Goal: Task Accomplishment & Management: Use online tool/utility

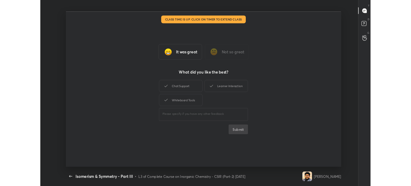
scroll to position [2, 0]
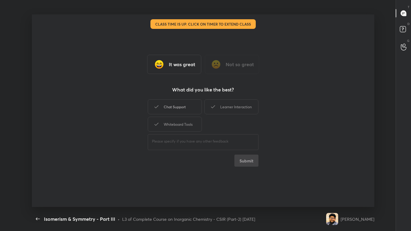
click at [168, 113] on div "Chat Support" at bounding box center [175, 106] width 54 height 15
click at [172, 122] on div "Whiteboard Tools" at bounding box center [175, 124] width 54 height 15
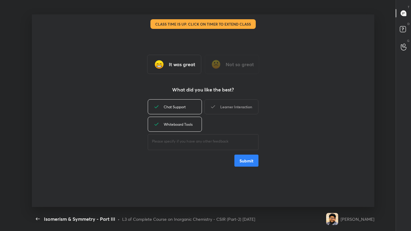
click at [236, 104] on div "Learner Interaction" at bounding box center [231, 106] width 54 height 15
click at [248, 163] on button "Submit" at bounding box center [246, 161] width 24 height 12
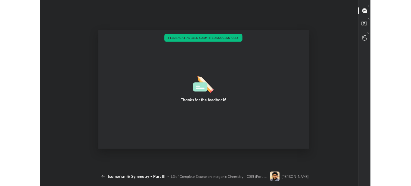
scroll to position [29941, 29681]
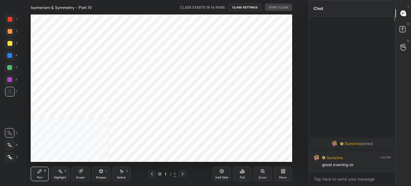
scroll to position [29941, 29803]
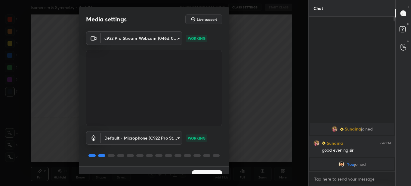
click at [205, 171] on button "Next" at bounding box center [207, 176] width 30 height 12
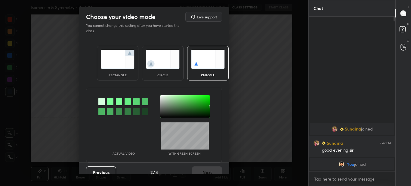
click at [128, 67] on img at bounding box center [118, 59] width 34 height 19
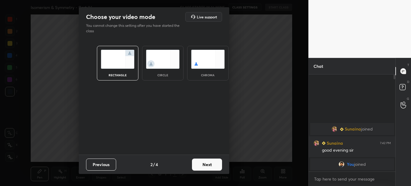
click at [209, 167] on button "Next" at bounding box center [207, 164] width 30 height 12
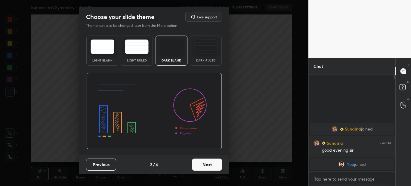
click at [208, 162] on button "Next" at bounding box center [207, 164] width 30 height 12
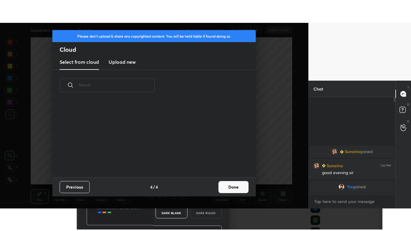
scroll to position [76, 193]
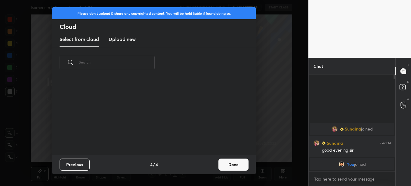
click at [124, 37] on h3 "Upload new" at bounding box center [122, 39] width 27 height 7
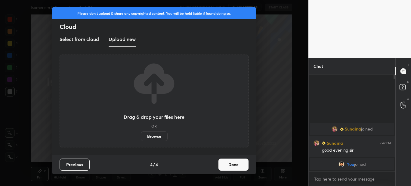
click at [124, 37] on h3 "Upload new" at bounding box center [122, 39] width 27 height 7
click at [153, 140] on label "Browse" at bounding box center [154, 136] width 27 height 10
click at [141, 140] on input "Browse" at bounding box center [141, 136] width 0 height 10
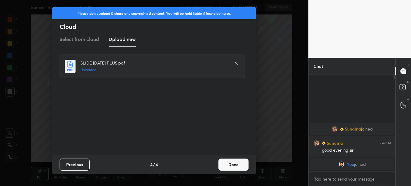
click at [233, 160] on button "Done" at bounding box center [233, 164] width 30 height 12
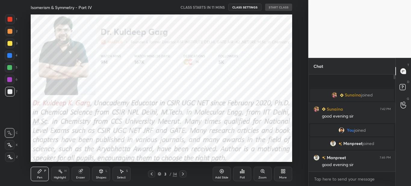
click at [282, 173] on div "More" at bounding box center [283, 173] width 18 height 14
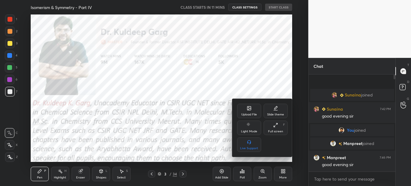
click at [278, 128] on div "Full screen F" at bounding box center [276, 127] width 24 height 14
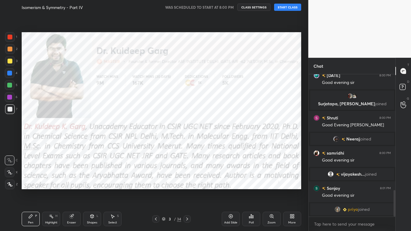
scroll to position [626, 0]
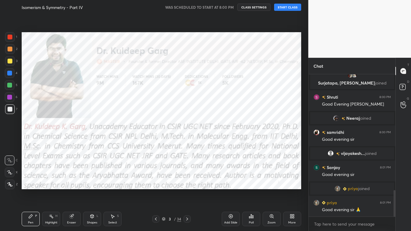
click at [157, 185] on icon at bounding box center [155, 219] width 5 height 5
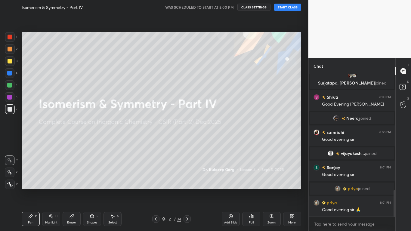
click at [10, 185] on icon at bounding box center [9, 184] width 5 height 4
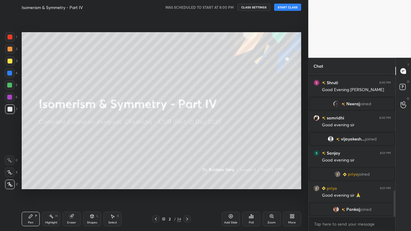
click at [288, 8] on button "START CLASS" at bounding box center [287, 7] width 27 height 7
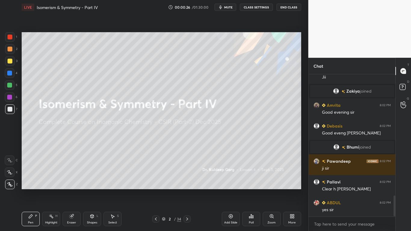
scroll to position [846, 0]
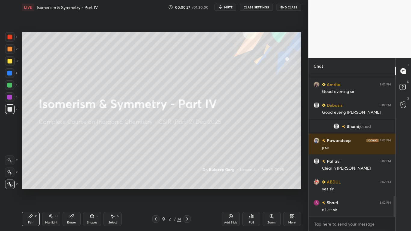
click at [11, 110] on div at bounding box center [10, 109] width 5 height 5
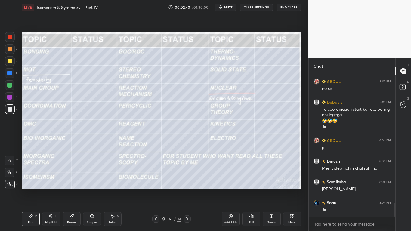
scroll to position [1360, 0]
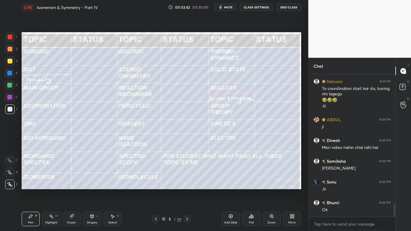
click at [227, 185] on div "Add Slide" at bounding box center [231, 219] width 18 height 14
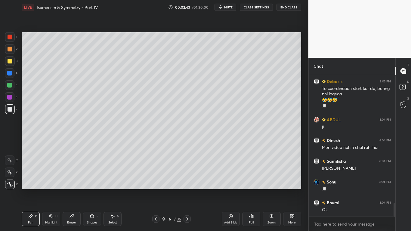
click at [9, 63] on div at bounding box center [10, 61] width 5 height 5
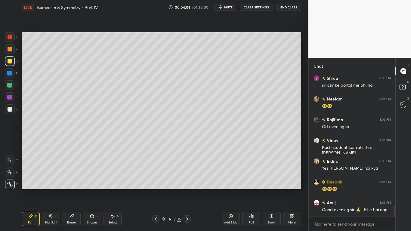
scroll to position [1742, 0]
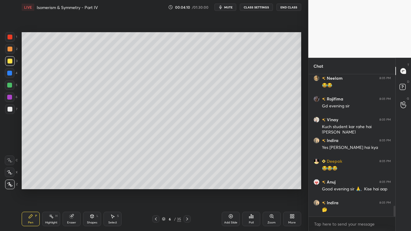
click at [11, 107] on div at bounding box center [10, 109] width 5 height 5
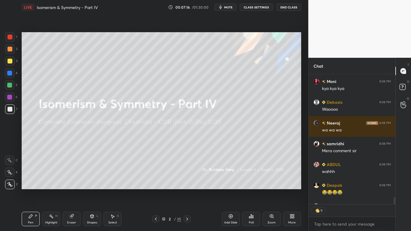
scroll to position [2177, 0]
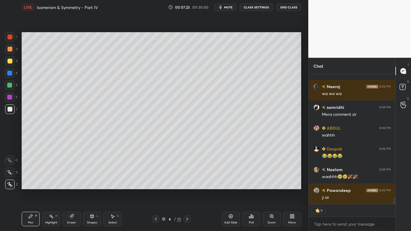
click at [9, 112] on div at bounding box center [10, 109] width 10 height 10
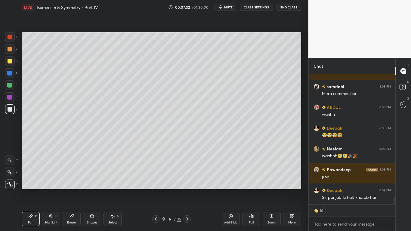
scroll to position [2219, 0]
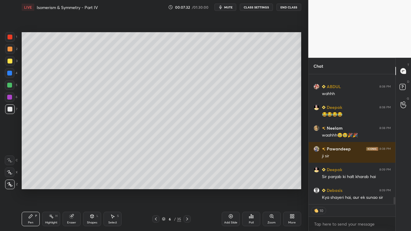
click at [9, 37] on div at bounding box center [10, 37] width 5 height 5
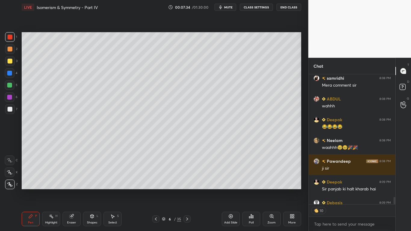
click at [10, 59] on div at bounding box center [10, 61] width 5 height 5
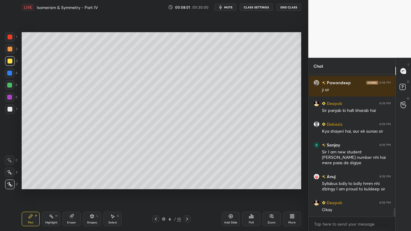
scroll to position [2306, 0]
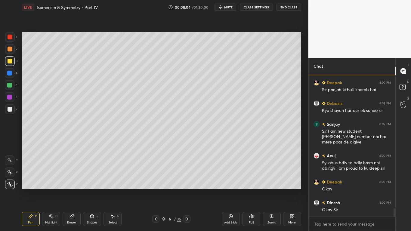
click at [69, 185] on div "Eraser" at bounding box center [72, 219] width 18 height 14
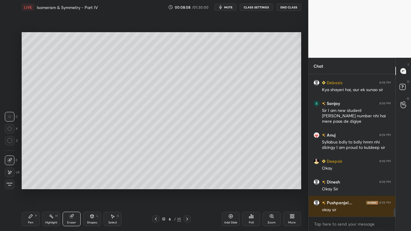
click at [28, 185] on icon at bounding box center [30, 216] width 5 height 5
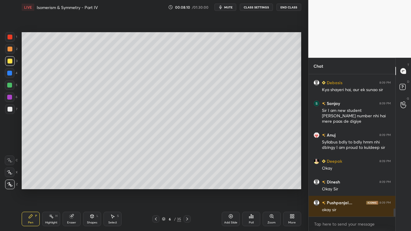
click at [10, 84] on div at bounding box center [9, 85] width 5 height 5
click at [69, 185] on icon at bounding box center [71, 216] width 5 height 5
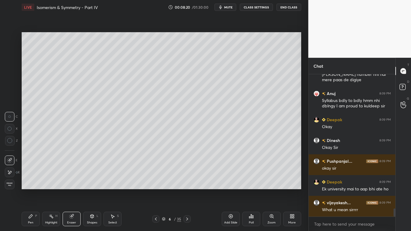
scroll to position [2389, 0]
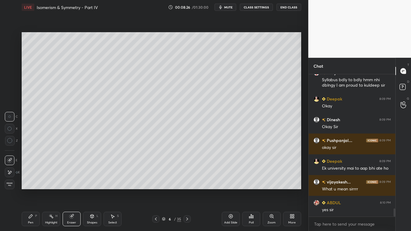
click at [28, 185] on div "Pen P" at bounding box center [31, 219] width 18 height 14
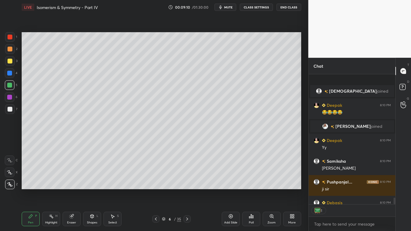
scroll to position [2393, 0]
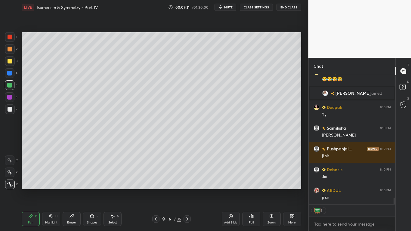
click at [9, 86] on div at bounding box center [9, 85] width 5 height 5
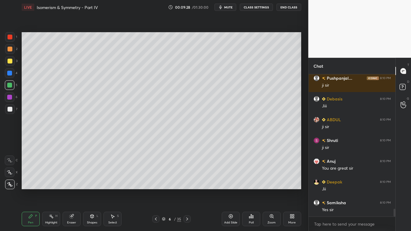
scroll to position [2479, 0]
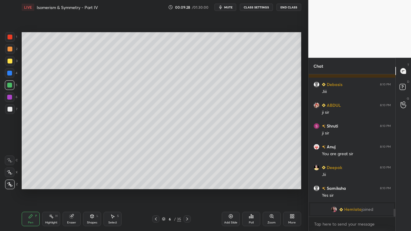
click at [8, 61] on div at bounding box center [10, 61] width 5 height 5
click at [11, 59] on div at bounding box center [10, 61] width 5 height 5
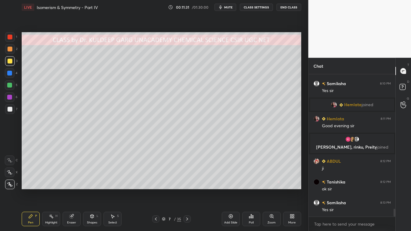
scroll to position [2508, 0]
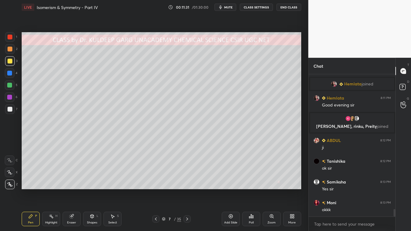
click at [7, 63] on div at bounding box center [10, 61] width 10 height 10
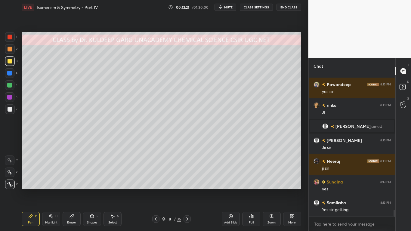
scroll to position [2757, 0]
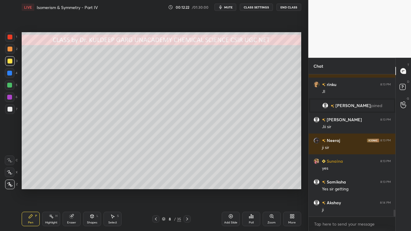
click at [12, 60] on div at bounding box center [10, 61] width 5 height 5
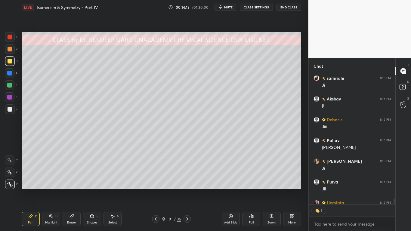
scroll to position [128, 85]
click at [10, 62] on div at bounding box center [10, 61] width 5 height 5
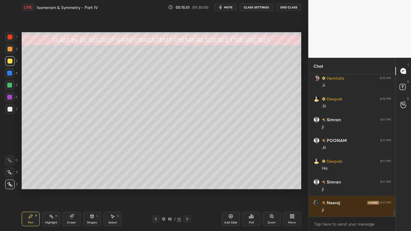
scroll to position [3255, 0]
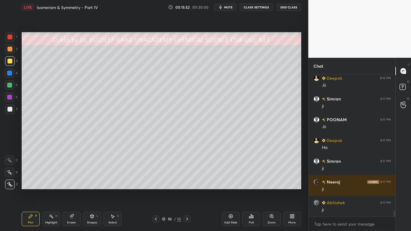
click at [9, 62] on div at bounding box center [10, 61] width 5 height 5
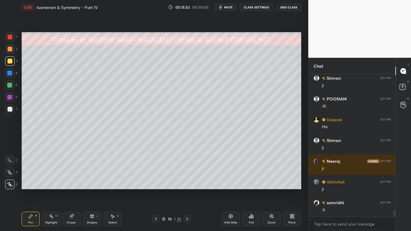
scroll to position [3297, 0]
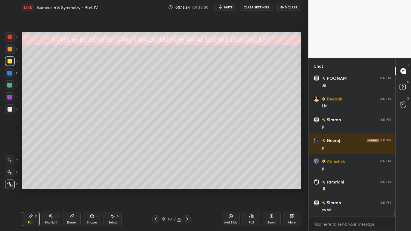
click at [12, 110] on div at bounding box center [10, 109] width 5 height 5
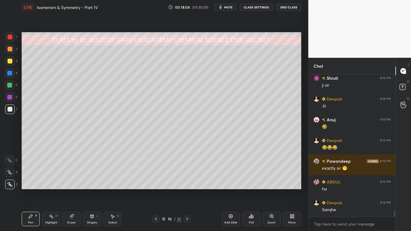
scroll to position [3489, 0]
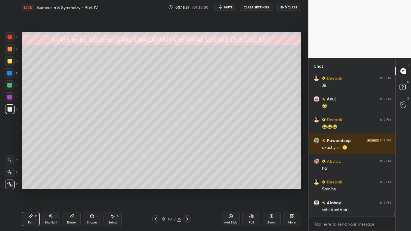
click at [9, 63] on div at bounding box center [10, 61] width 5 height 5
click at [249, 185] on div "Poll" at bounding box center [251, 219] width 18 height 14
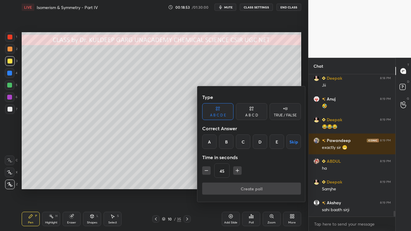
click at [257, 142] on div "D" at bounding box center [260, 141] width 14 height 14
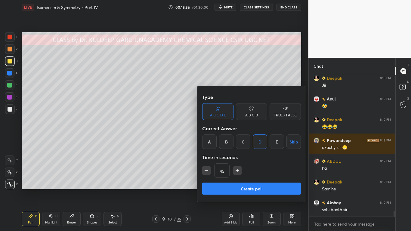
click at [165, 161] on div at bounding box center [205, 115] width 411 height 231
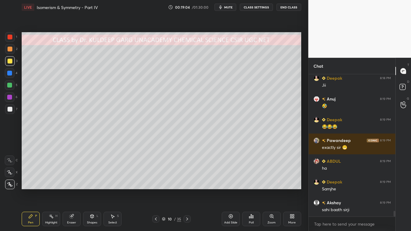
scroll to position [3515, 0]
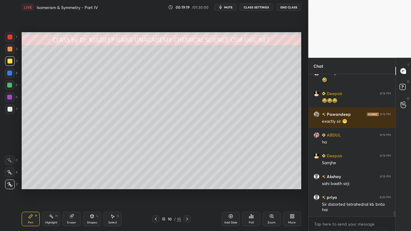
click at [252, 185] on icon at bounding box center [251, 217] width 1 height 4
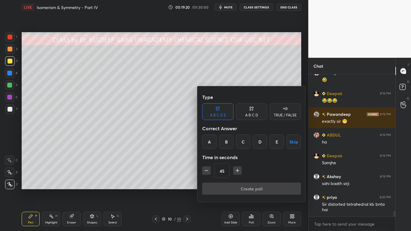
click at [218, 116] on div "A B C D E" at bounding box center [218, 115] width 16 height 4
click at [243, 144] on div "C" at bounding box center [243, 141] width 14 height 14
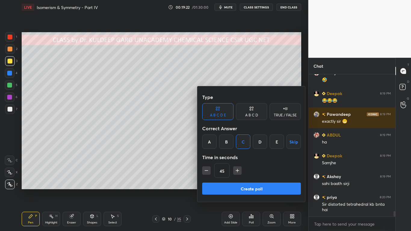
click at [242, 185] on button "Create poll" at bounding box center [251, 189] width 99 height 12
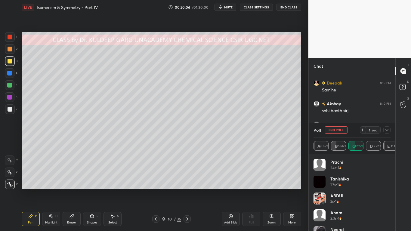
scroll to position [3609, 0]
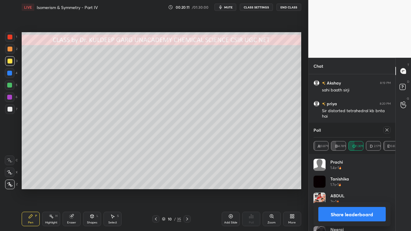
click at [388, 132] on div at bounding box center [386, 129] width 7 height 7
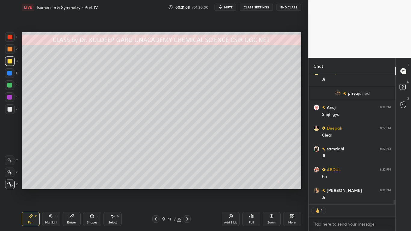
scroll to position [3508, 0]
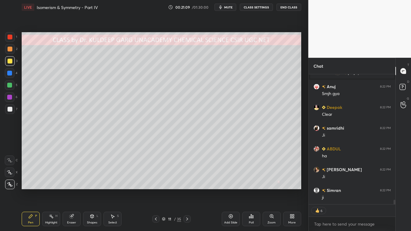
click at [13, 58] on div at bounding box center [10, 61] width 10 height 10
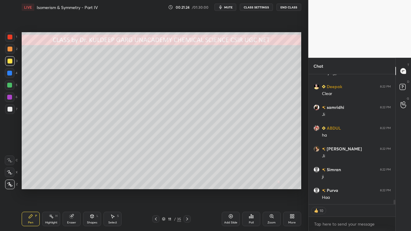
type textarea "x"
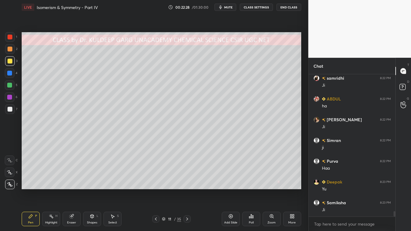
scroll to position [3578, 0]
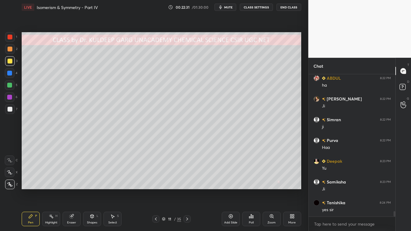
click at [69, 185] on div "Eraser" at bounding box center [72, 219] width 18 height 14
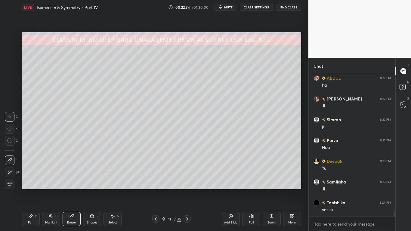
click at [27, 185] on div "Pen P" at bounding box center [31, 219] width 18 height 14
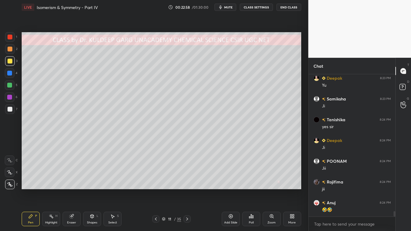
scroll to position [3682, 0]
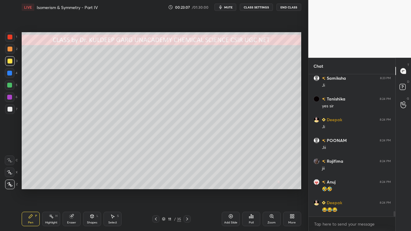
click at [70, 185] on icon at bounding box center [71, 216] width 5 height 5
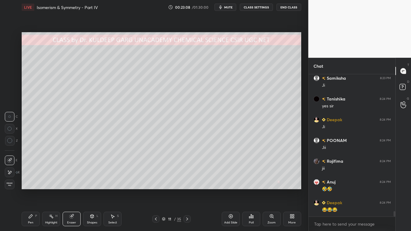
scroll to position [3703, 0]
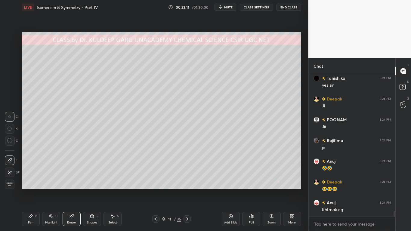
click at [28, 185] on div "Pen P" at bounding box center [31, 219] width 18 height 14
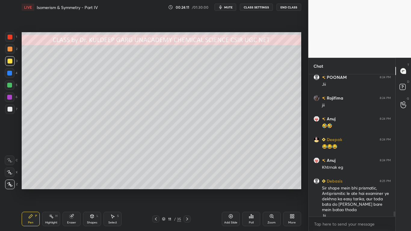
scroll to position [3751, 0]
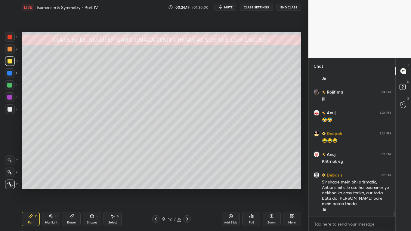
click at [9, 63] on div at bounding box center [10, 61] width 10 height 10
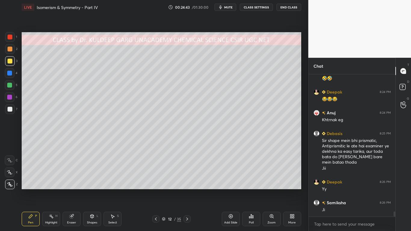
scroll to position [3814, 0]
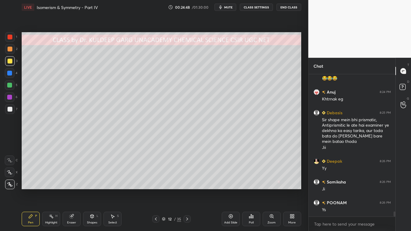
click at [9, 109] on div at bounding box center [10, 109] width 5 height 5
click at [11, 111] on div at bounding box center [10, 109] width 5 height 5
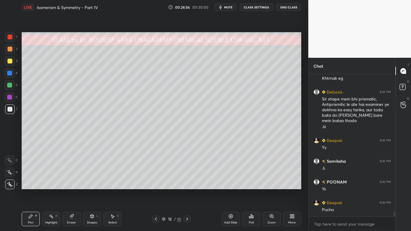
click at [11, 63] on div at bounding box center [10, 61] width 5 height 5
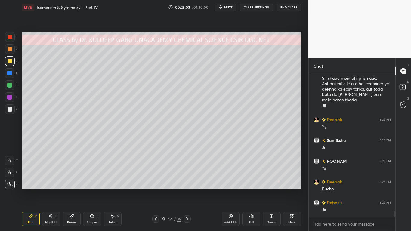
click at [72, 185] on icon at bounding box center [72, 217] width 4 height 4
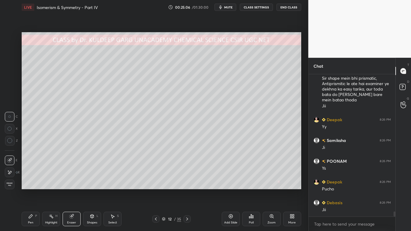
click at [51, 185] on div "Highlight" at bounding box center [51, 222] width 12 height 3
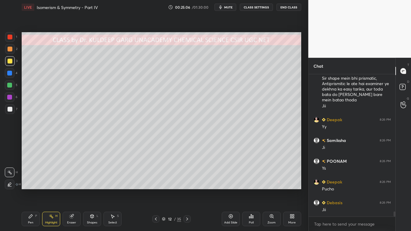
scroll to position [3876, 0]
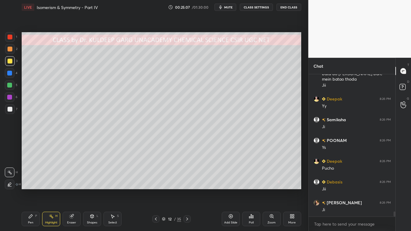
click at [11, 110] on div at bounding box center [10, 109] width 5 height 5
click at [32, 185] on icon at bounding box center [30, 216] width 5 height 5
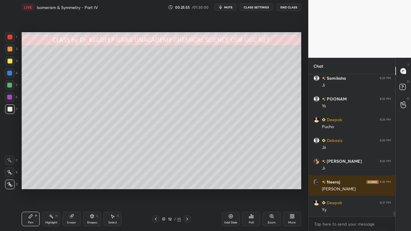
scroll to position [3938, 0]
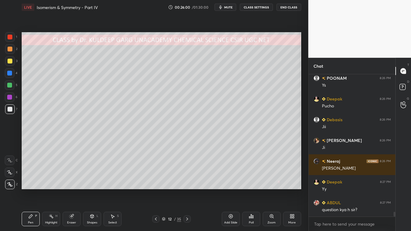
click at [251, 185] on icon at bounding box center [251, 217] width 1 height 4
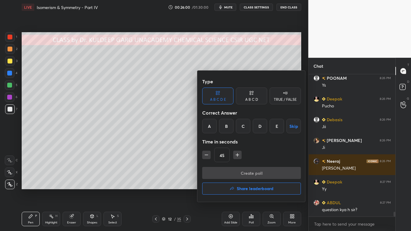
scroll to position [3959, 0]
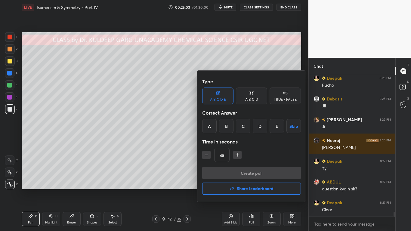
click at [246, 127] on div "C" at bounding box center [243, 126] width 14 height 14
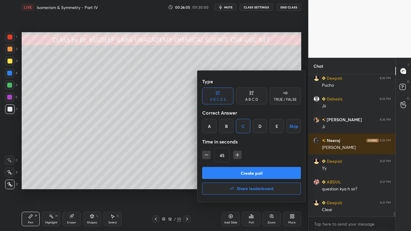
click at [236, 153] on icon "button" at bounding box center [237, 155] width 6 height 6
type input "60"
click at [237, 173] on button "Create poll" at bounding box center [251, 173] width 99 height 12
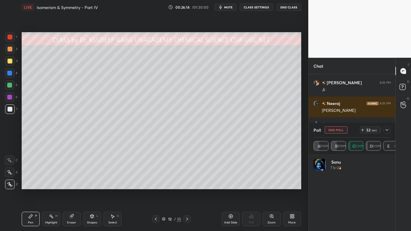
scroll to position [70, 75]
click at [337, 129] on button "End Poll" at bounding box center [336, 129] width 23 height 7
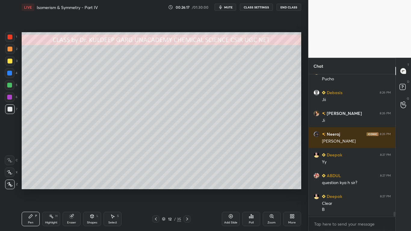
scroll to position [0, 0]
click at [253, 185] on div "Poll" at bounding box center [251, 219] width 18 height 14
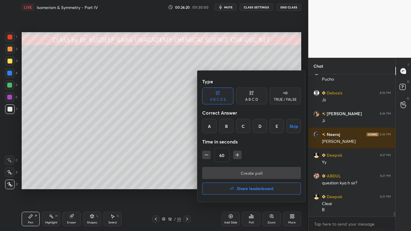
click at [134, 176] on div at bounding box center [205, 115] width 411 height 231
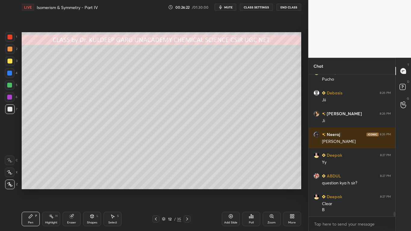
click at [250, 185] on div "Poll" at bounding box center [251, 219] width 18 height 14
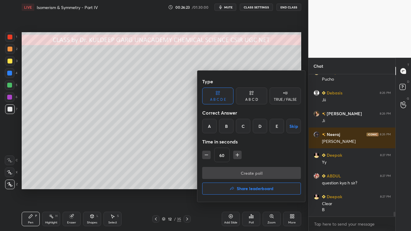
click at [210, 127] on div "A" at bounding box center [209, 126] width 14 height 14
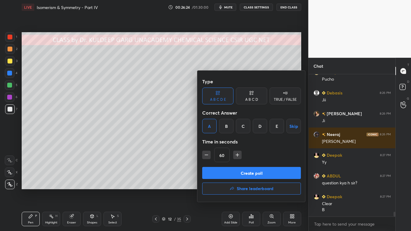
click at [232, 178] on button "Create poll" at bounding box center [251, 173] width 99 height 12
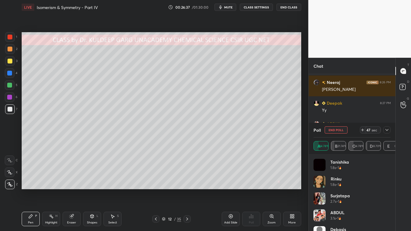
scroll to position [97, 85]
click at [387, 132] on icon at bounding box center [387, 130] width 5 height 5
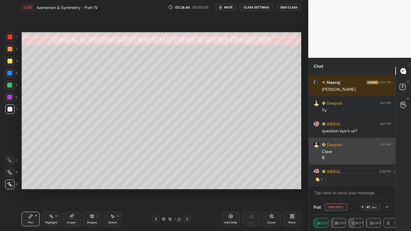
scroll to position [0, 2]
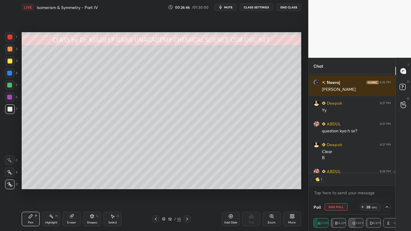
click at [386, 185] on icon at bounding box center [386, 207] width 3 height 2
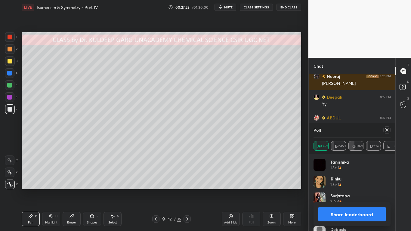
click at [335, 185] on button "Share leaderboard" at bounding box center [352, 214] width 68 height 14
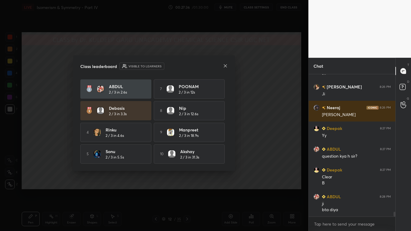
scroll to position [0, 0]
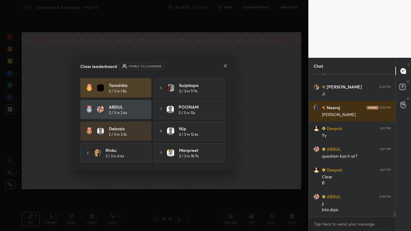
click at [227, 68] on icon at bounding box center [225, 65] width 5 height 5
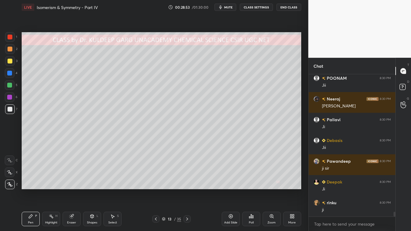
scroll to position [4199, 0]
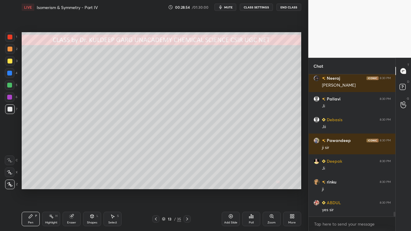
click at [9, 61] on div at bounding box center [10, 61] width 5 height 5
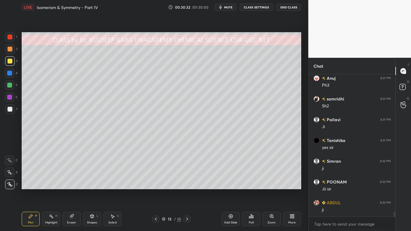
scroll to position [4448, 0]
click at [10, 109] on div at bounding box center [10, 109] width 5 height 5
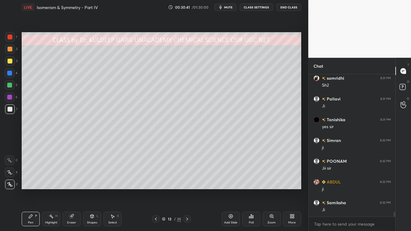
click at [11, 62] on div at bounding box center [10, 61] width 5 height 5
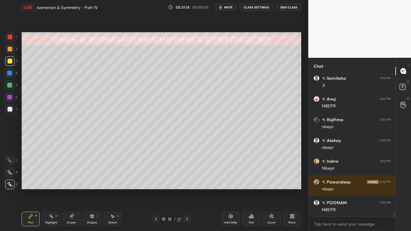
scroll to position [4594, 0]
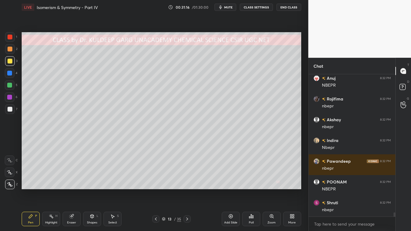
click at [11, 110] on div at bounding box center [10, 109] width 5 height 5
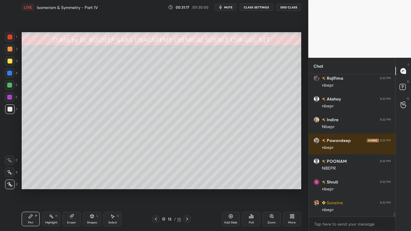
click at [11, 49] on div at bounding box center [10, 49] width 5 height 5
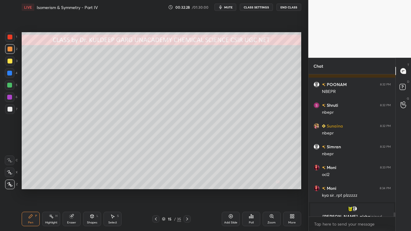
scroll to position [4698, 0]
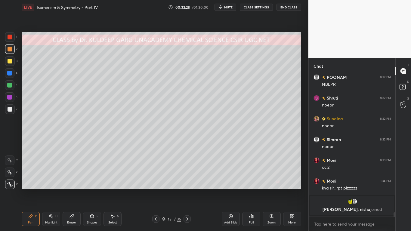
click at [8, 61] on div at bounding box center [10, 61] width 5 height 5
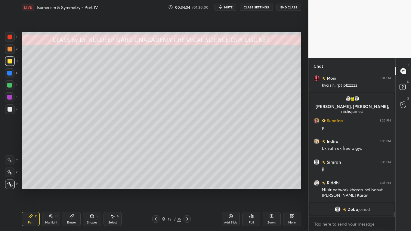
scroll to position [4395, 0]
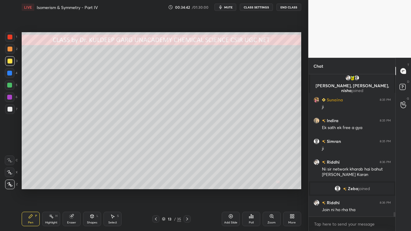
click at [10, 110] on div at bounding box center [10, 109] width 5 height 5
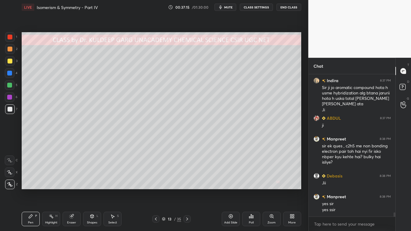
scroll to position [4600, 0]
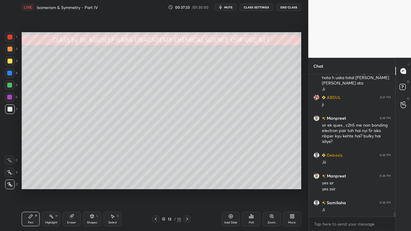
click at [9, 110] on div at bounding box center [10, 109] width 5 height 5
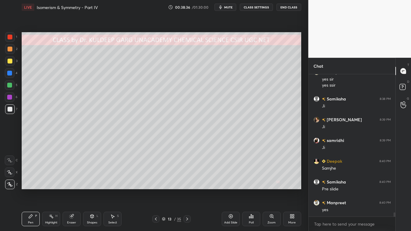
scroll to position [4725, 0]
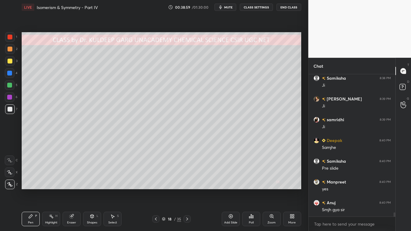
click at [10, 60] on div at bounding box center [10, 61] width 5 height 5
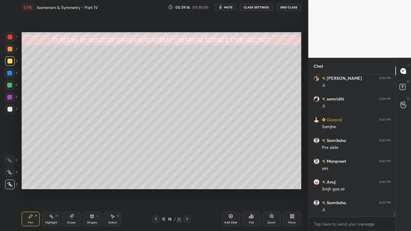
scroll to position [4766, 0]
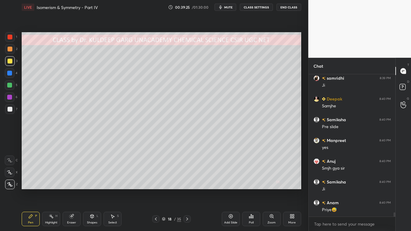
click at [8, 112] on div at bounding box center [10, 109] width 10 height 10
click at [9, 48] on div at bounding box center [10, 49] width 5 height 5
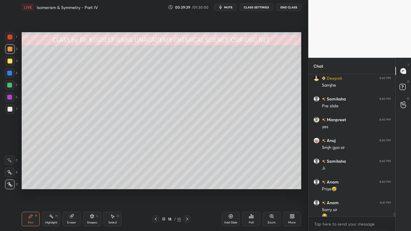
scroll to position [4793, 0]
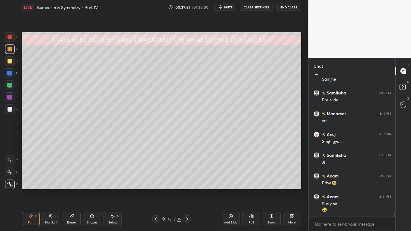
click at [9, 112] on div at bounding box center [10, 109] width 10 height 10
click at [9, 113] on div at bounding box center [10, 109] width 10 height 10
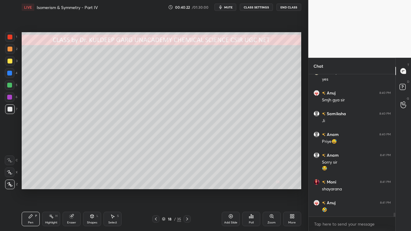
scroll to position [4855, 0]
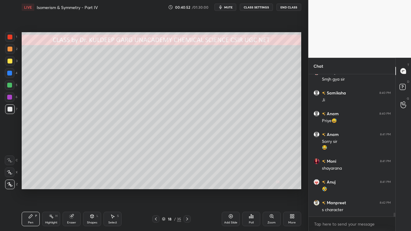
click at [11, 110] on div at bounding box center [10, 109] width 5 height 5
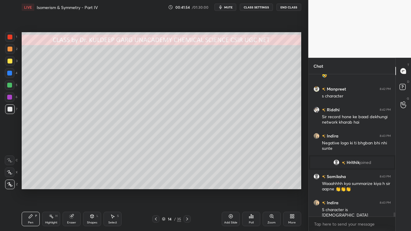
scroll to position [4799, 0]
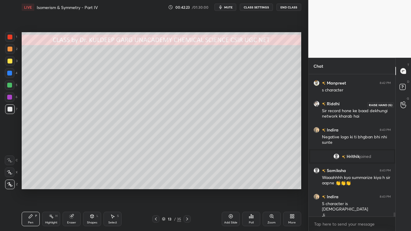
click at [402, 106] on icon at bounding box center [403, 104] width 6 height 7
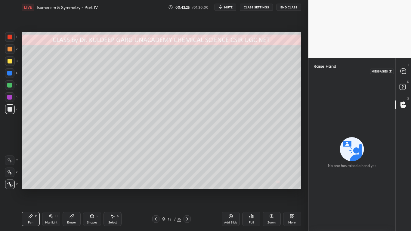
click at [403, 73] on icon at bounding box center [402, 70] width 5 height 5
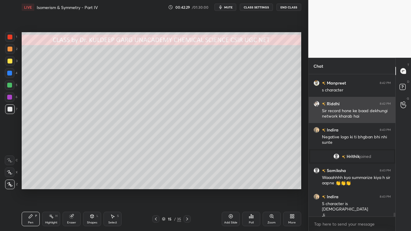
scroll to position [4918, 0]
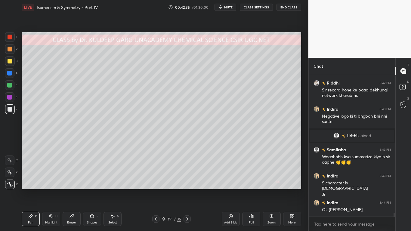
click at [7, 63] on div at bounding box center [10, 61] width 10 height 10
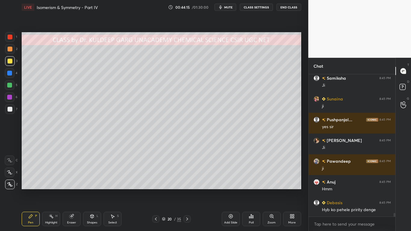
scroll to position [5603, 0]
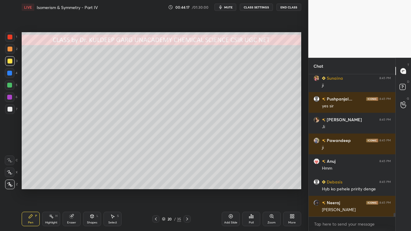
click at [11, 109] on div at bounding box center [10, 109] width 5 height 5
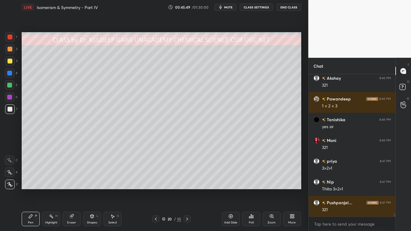
scroll to position [6195, 0]
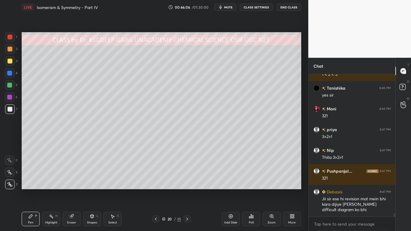
click at [11, 60] on div at bounding box center [10, 61] width 5 height 5
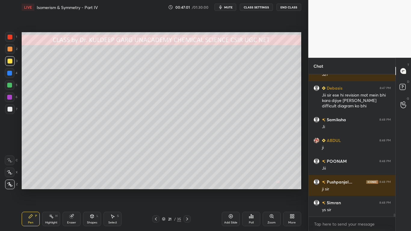
scroll to position [6320, 0]
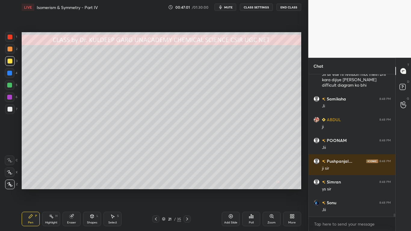
click at [9, 110] on div at bounding box center [10, 109] width 5 height 5
click at [71, 185] on icon at bounding box center [72, 217] width 4 height 4
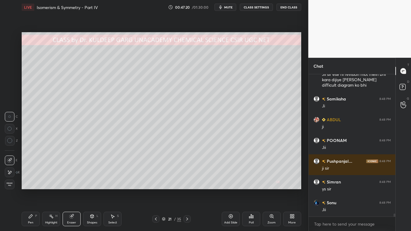
click at [32, 185] on div "Pen P" at bounding box center [31, 219] width 18 height 14
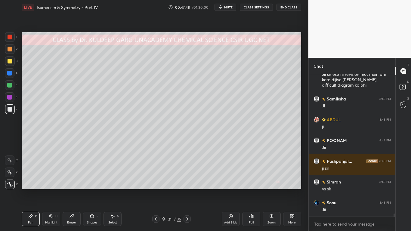
click at [9, 63] on div at bounding box center [10, 61] width 5 height 5
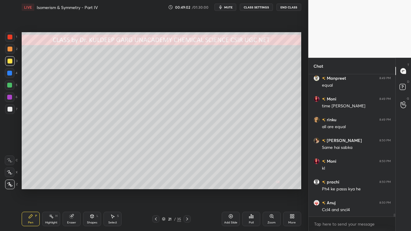
scroll to position [6486, 0]
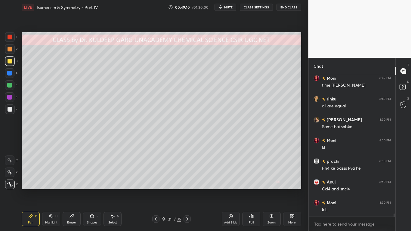
click at [10, 109] on div at bounding box center [10, 109] width 5 height 5
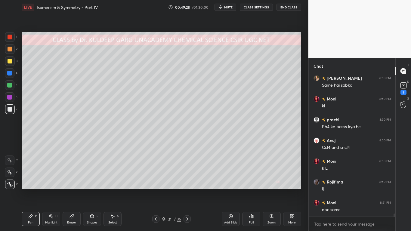
scroll to position [6553, 0]
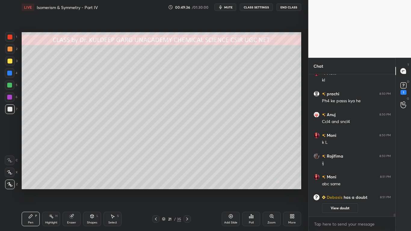
click at [340, 185] on div "[PERSON_NAME] 8:50 PM Same hai sabka Moni 8:50 PM kl [PERSON_NAME] 8:50 PM Ph4 …" at bounding box center [352, 145] width 87 height 142
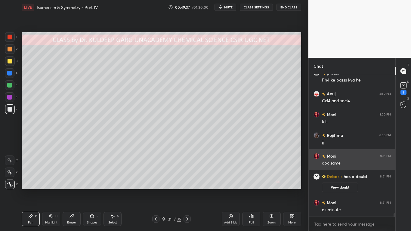
scroll to position [6032, 0]
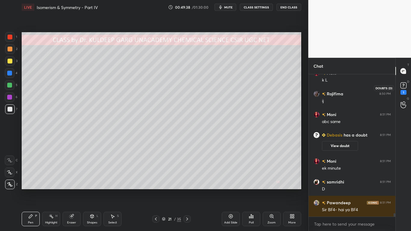
click at [401, 86] on rect at bounding box center [403, 86] width 6 height 6
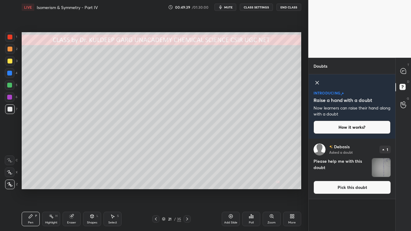
click at [379, 170] on img "grid" at bounding box center [381, 167] width 19 height 19
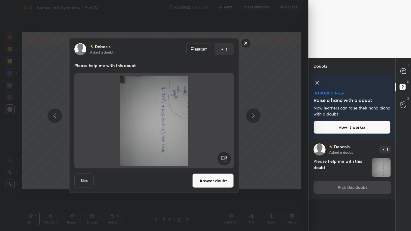
click at [225, 157] on rect at bounding box center [225, 159] width 14 height 14
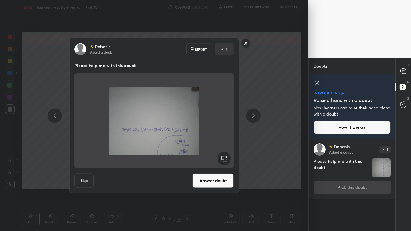
click at [224, 159] on rect at bounding box center [225, 159] width 14 height 14
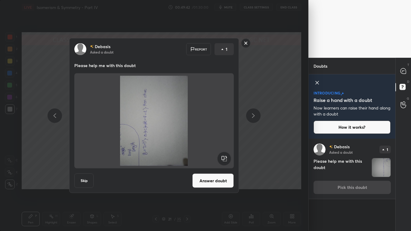
click at [225, 158] on rect at bounding box center [225, 159] width 14 height 14
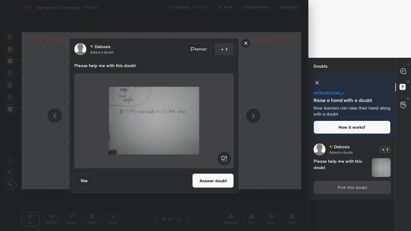
click at [225, 159] on rect at bounding box center [225, 159] width 14 height 14
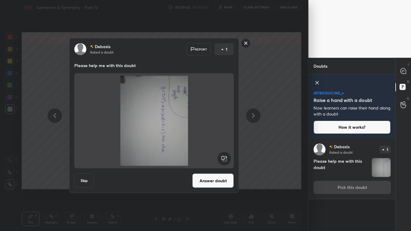
click at [225, 158] on rect at bounding box center [225, 159] width 14 height 14
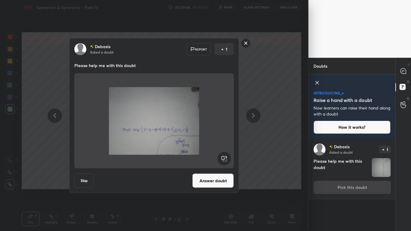
click at [226, 159] on rect at bounding box center [225, 159] width 14 height 14
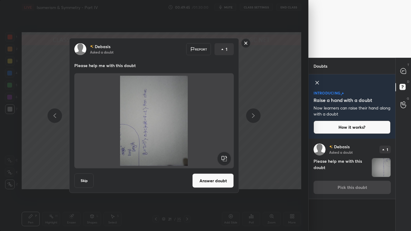
click at [226, 159] on rect at bounding box center [225, 159] width 14 height 14
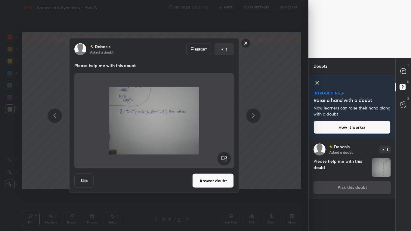
click at [210, 181] on button "Answer doubt" at bounding box center [213, 181] width 42 height 14
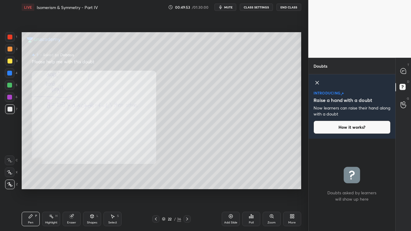
click at [269, 185] on div "Zoom" at bounding box center [272, 219] width 18 height 14
click at [269, 185] on div "Add Slide Poll Zoom More" at bounding box center [261, 219] width 79 height 34
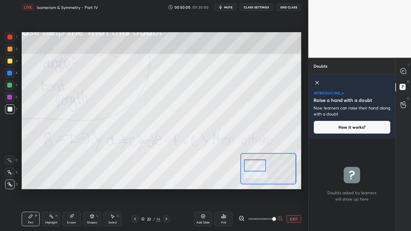
click at [255, 163] on div at bounding box center [255, 165] width 22 height 12
click at [28, 185] on div "Pen P" at bounding box center [31, 219] width 18 height 14
click at [11, 36] on div at bounding box center [10, 37] width 5 height 5
click at [406, 72] on div at bounding box center [403, 71] width 12 height 11
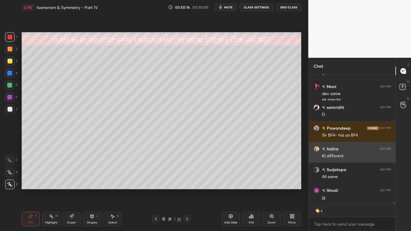
scroll to position [6179, 0]
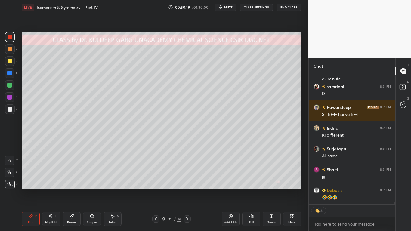
click at [30, 185] on icon at bounding box center [31, 217] width 4 height 4
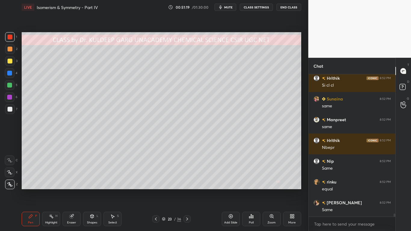
scroll to position [6478, 0]
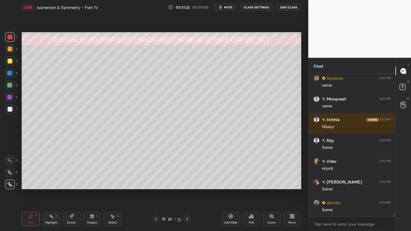
click at [233, 185] on icon at bounding box center [230, 216] width 5 height 5
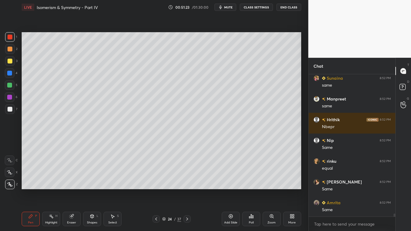
scroll to position [6499, 0]
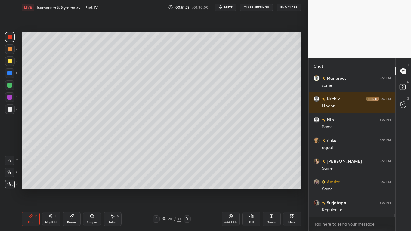
click at [155, 185] on icon at bounding box center [156, 219] width 5 height 5
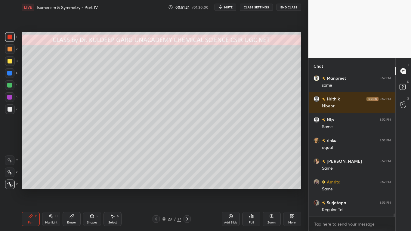
scroll to position [6519, 0]
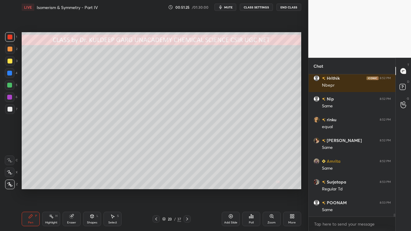
click at [253, 185] on div "Poll" at bounding box center [251, 219] width 18 height 14
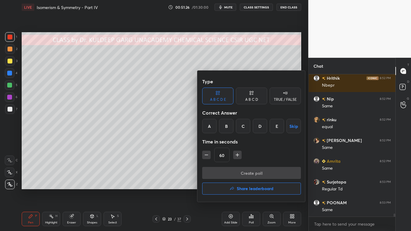
scroll to position [6540, 0]
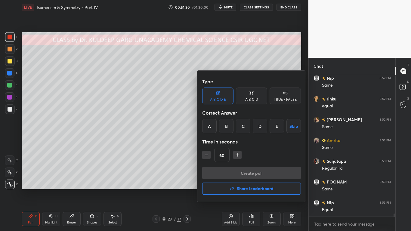
click at [289, 98] on div "TRUE / FALSE" at bounding box center [285, 100] width 23 height 4
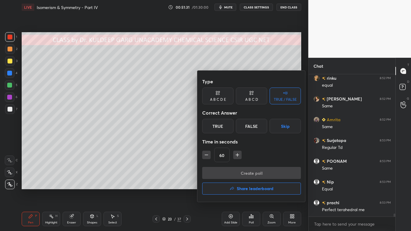
click at [253, 125] on div "False" at bounding box center [251, 126] width 31 height 14
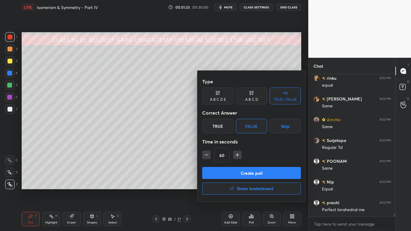
click at [232, 172] on button "Create poll" at bounding box center [251, 173] width 99 height 12
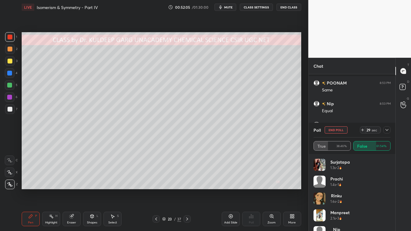
scroll to position [6665, 0]
click at [387, 130] on icon at bounding box center [387, 130] width 5 height 5
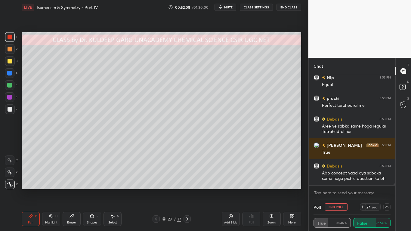
scroll to position [0, 2]
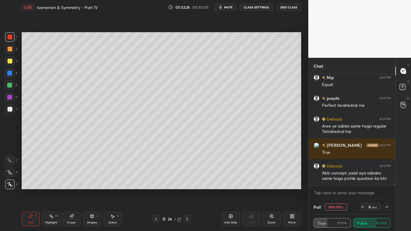
click at [11, 61] on div at bounding box center [10, 61] width 5 height 5
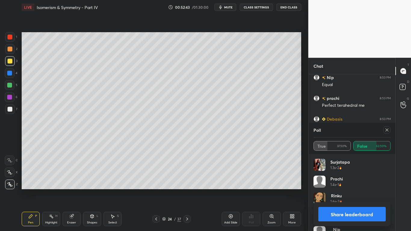
scroll to position [6686, 0]
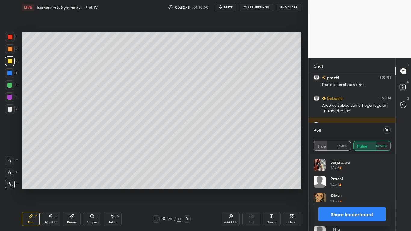
click at [388, 130] on icon at bounding box center [387, 130] width 5 height 5
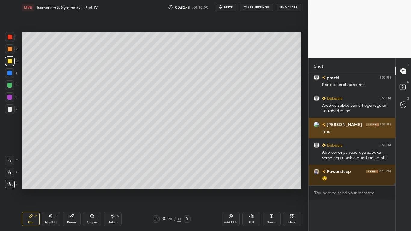
click at [386, 129] on div "True" at bounding box center [356, 132] width 69 height 6
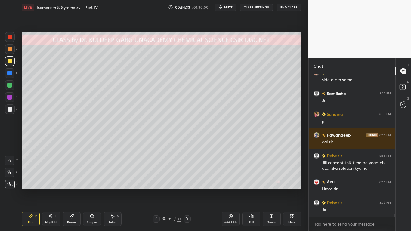
scroll to position [6847, 0]
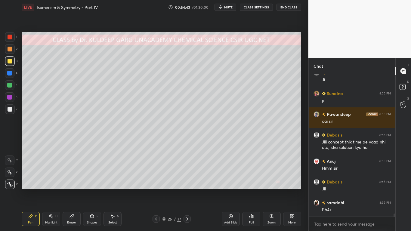
click at [14, 59] on div at bounding box center [10, 61] width 10 height 10
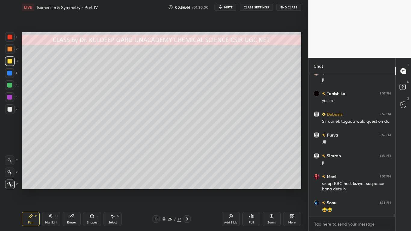
scroll to position [7295, 0]
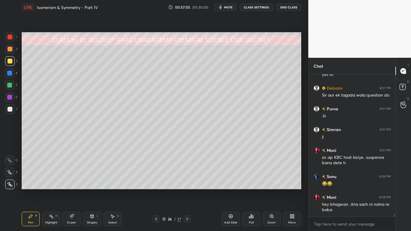
click at [12, 39] on div at bounding box center [10, 37] width 5 height 5
click at [10, 110] on div at bounding box center [10, 109] width 5 height 5
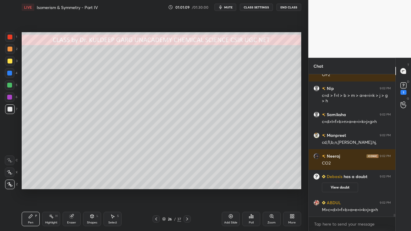
scroll to position [6995, 0]
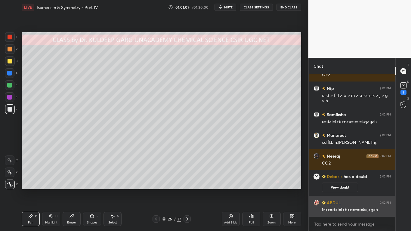
click at [344, 185] on div "M>c=d>l=f>b>a=e=i=k>j>g>h" at bounding box center [356, 210] width 69 height 6
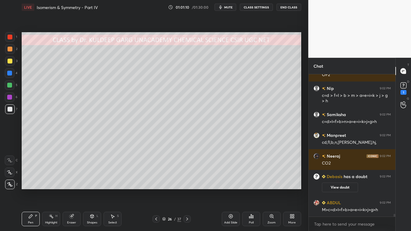
click at [339, 185] on button "View doubt" at bounding box center [340, 188] width 36 height 10
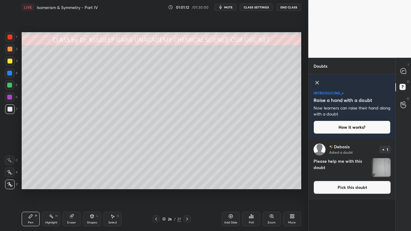
click at [337, 185] on button "Pick this doubt" at bounding box center [352, 187] width 77 height 13
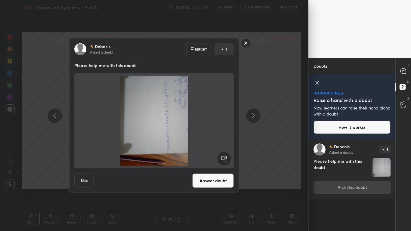
click at [223, 158] on rect at bounding box center [225, 159] width 14 height 14
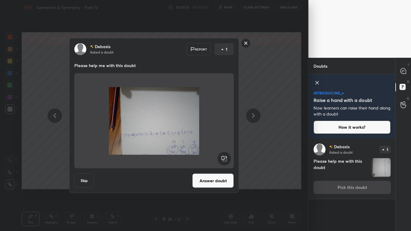
click at [225, 158] on rect at bounding box center [225, 159] width 14 height 14
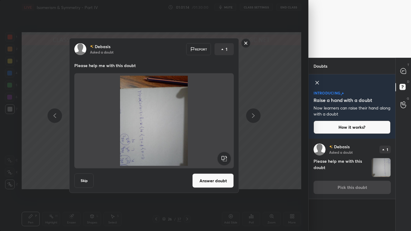
click at [226, 158] on rect at bounding box center [225, 159] width 14 height 14
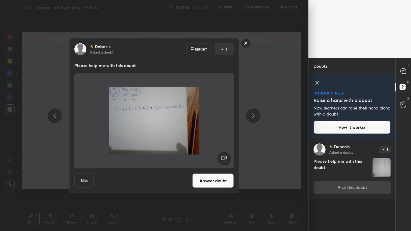
click at [216, 180] on button "Answer doubt" at bounding box center [213, 181] width 42 height 14
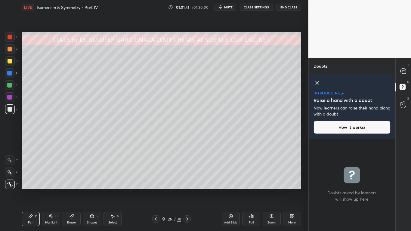
click at [402, 71] on icon at bounding box center [403, 71] width 2 height 0
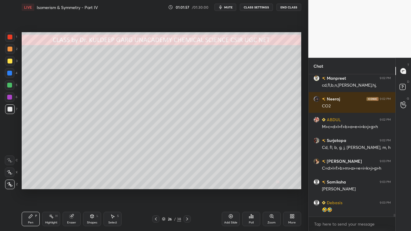
scroll to position [7171, 0]
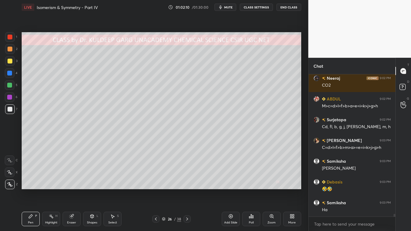
click at [70, 185] on div "Eraser" at bounding box center [71, 222] width 9 height 3
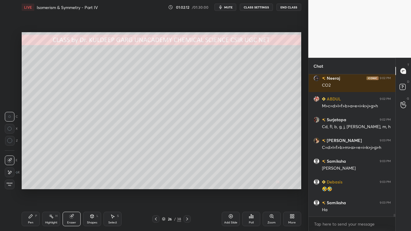
click at [8, 141] on icon at bounding box center [9, 140] width 5 height 5
click at [29, 185] on div "Pen" at bounding box center [30, 222] width 5 height 3
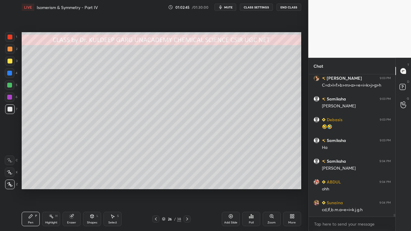
scroll to position [7254, 0]
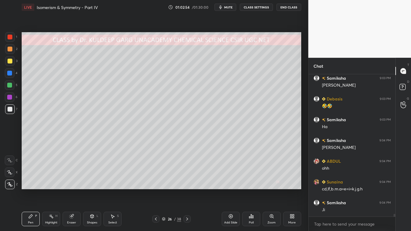
click at [69, 185] on div "Eraser" at bounding box center [71, 222] width 9 height 3
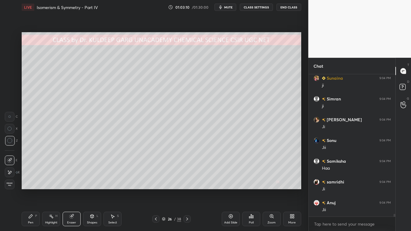
scroll to position [7420, 0]
click at [33, 185] on div "Pen P" at bounding box center [31, 219] width 18 height 14
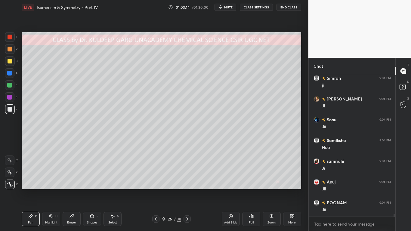
scroll to position [7441, 0]
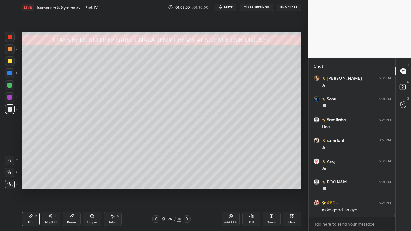
click at [51, 185] on div "Highlight" at bounding box center [51, 222] width 12 height 3
click at [68, 185] on div "Eraser" at bounding box center [72, 219] width 18 height 14
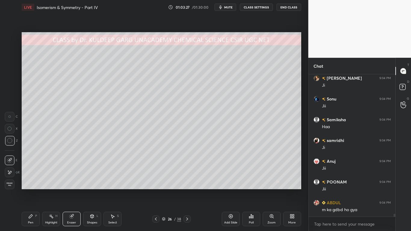
click at [26, 185] on div "Pen P" at bounding box center [31, 219] width 18 height 14
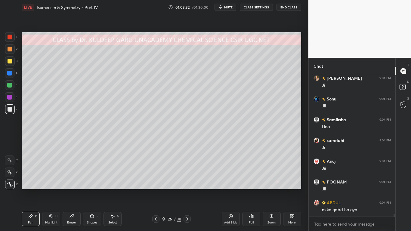
scroll to position [7461, 0]
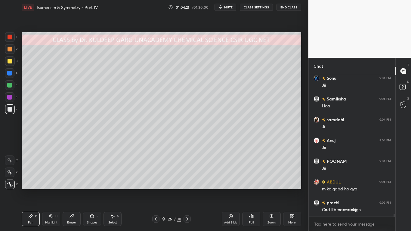
click at [71, 185] on div "Eraser" at bounding box center [72, 219] width 18 height 14
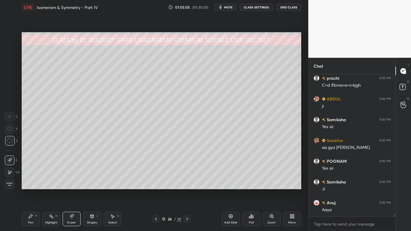
scroll to position [7607, 0]
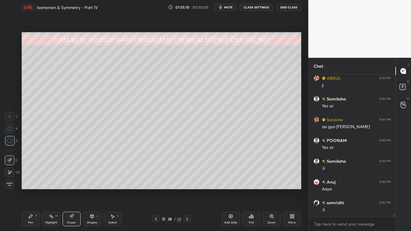
click at [31, 185] on div "Pen" at bounding box center [30, 222] width 5 height 3
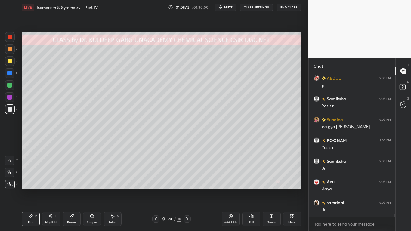
click at [9, 60] on div at bounding box center [10, 61] width 5 height 5
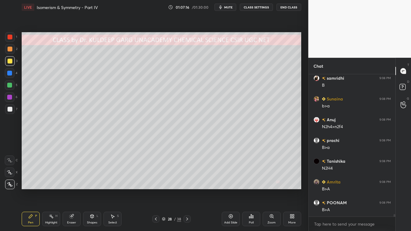
scroll to position [7939, 0]
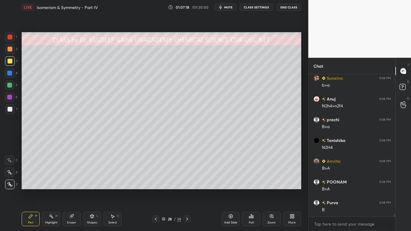
click at [8, 60] on div at bounding box center [10, 61] width 5 height 5
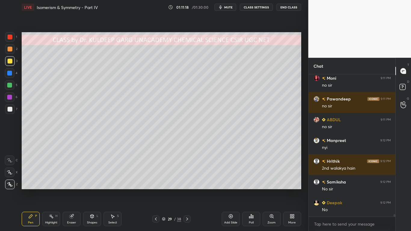
scroll to position [8761, 0]
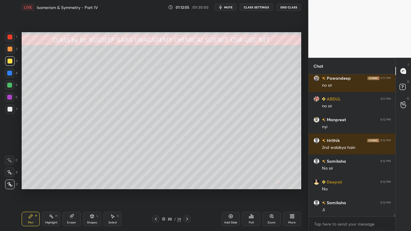
click at [249, 185] on icon at bounding box center [251, 216] width 5 height 5
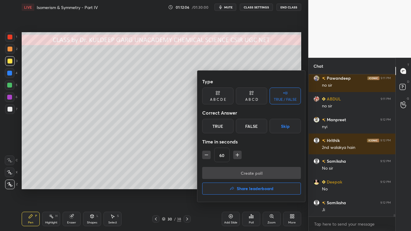
click at [249, 97] on div "A B C D" at bounding box center [251, 96] width 31 height 17
click at [229, 126] on div "B" at bounding box center [231, 126] width 18 height 14
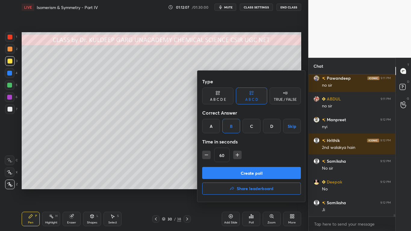
click at [237, 172] on button "Create poll" at bounding box center [251, 173] width 99 height 12
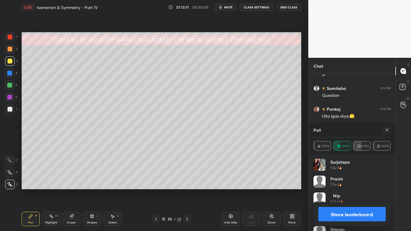
scroll to position [8902, 0]
click at [387, 128] on icon at bounding box center [387, 130] width 5 height 5
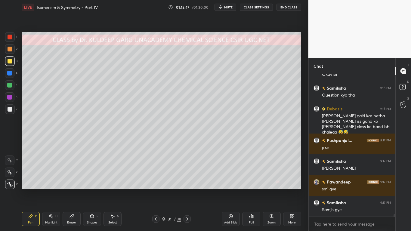
scroll to position [8490, 0]
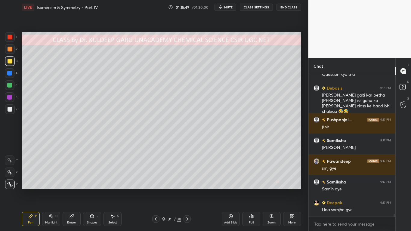
click at [11, 110] on div at bounding box center [10, 109] width 5 height 5
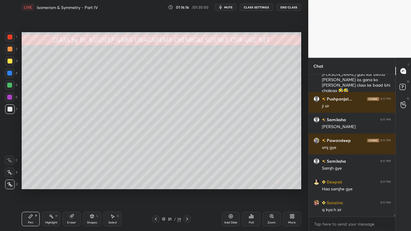
click at [10, 61] on div at bounding box center [10, 61] width 5 height 5
click at [252, 185] on icon at bounding box center [252, 216] width 1 height 3
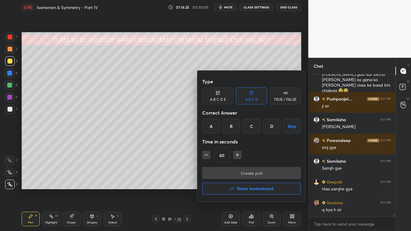
click at [187, 99] on div at bounding box center [205, 115] width 411 height 231
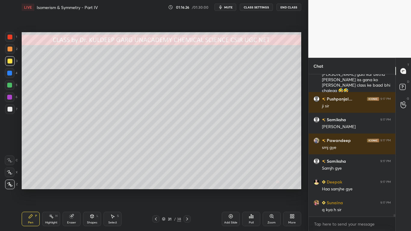
scroll to position [8531, 0]
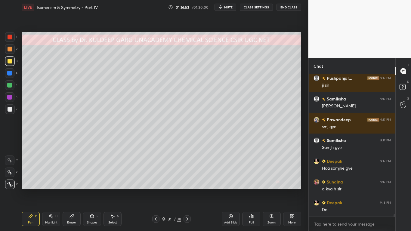
click at [256, 185] on div "Poll" at bounding box center [251, 219] width 18 height 14
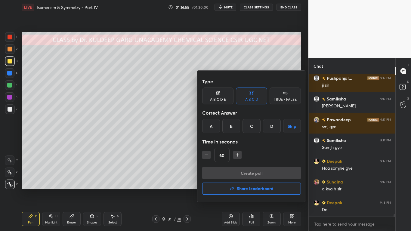
click at [233, 128] on div "B" at bounding box center [231, 126] width 18 height 14
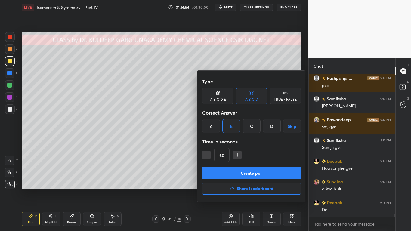
click at [233, 174] on button "Create poll" at bounding box center [251, 173] width 99 height 12
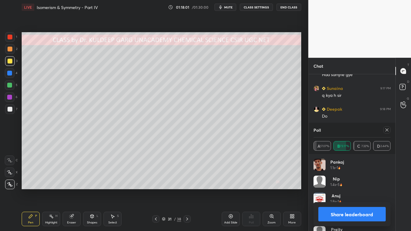
scroll to position [8645, 0]
click at [388, 130] on icon at bounding box center [387, 130] width 5 height 5
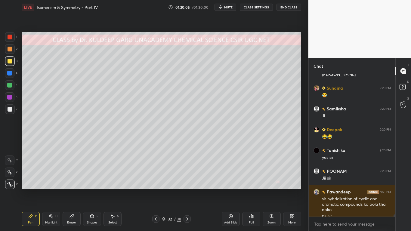
scroll to position [8839, 0]
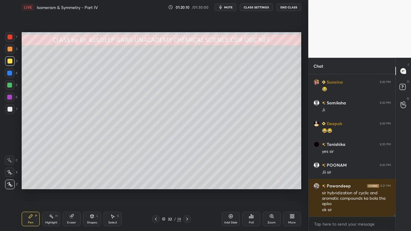
click at [12, 110] on div at bounding box center [10, 109] width 5 height 5
click at [72, 185] on div "Eraser" at bounding box center [72, 219] width 18 height 14
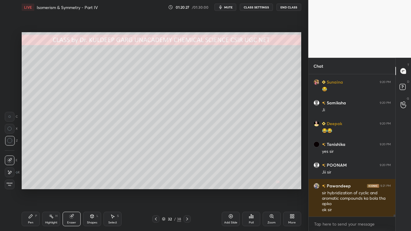
click at [11, 140] on icon at bounding box center [9, 140] width 5 height 5
click at [11, 143] on icon at bounding box center [9, 140] width 5 height 5
click at [30, 185] on div "Pen" at bounding box center [30, 222] width 5 height 3
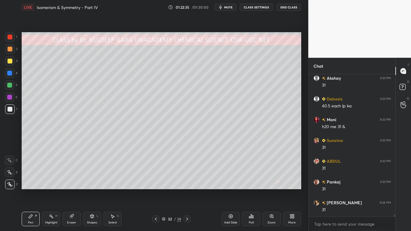
scroll to position [9067, 0]
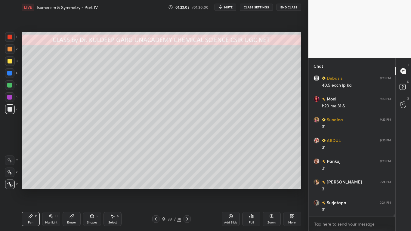
click at [10, 63] on div at bounding box center [10, 61] width 5 height 5
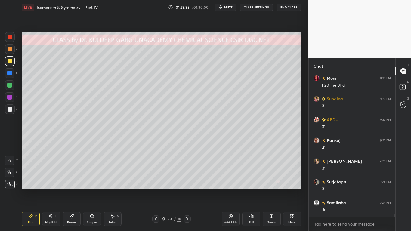
scroll to position [9108, 0]
click at [13, 112] on div at bounding box center [10, 109] width 10 height 10
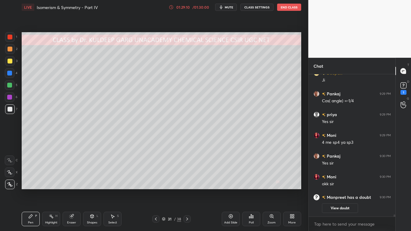
scroll to position [9319, 0]
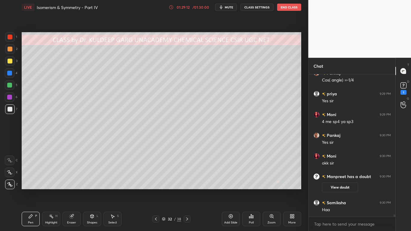
click at [344, 185] on button "View doubt" at bounding box center [340, 188] width 36 height 10
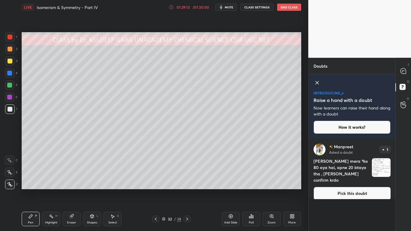
click at [348, 185] on button "Pick this doubt" at bounding box center [352, 193] width 77 height 13
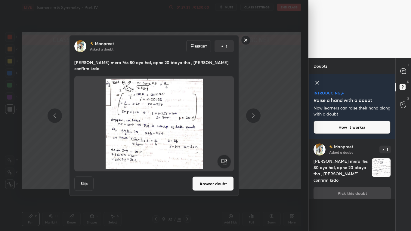
click at [245, 45] on rect at bounding box center [245, 40] width 9 height 9
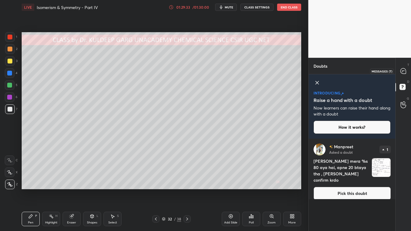
click at [399, 73] on div at bounding box center [403, 71] width 12 height 11
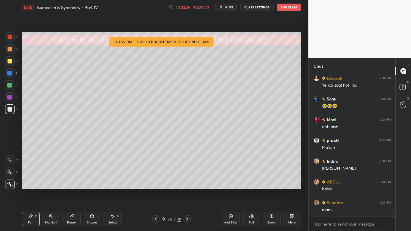
scroll to position [10831, 0]
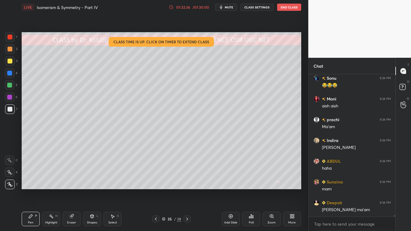
click at [75, 185] on div "Eraser" at bounding box center [72, 219] width 18 height 14
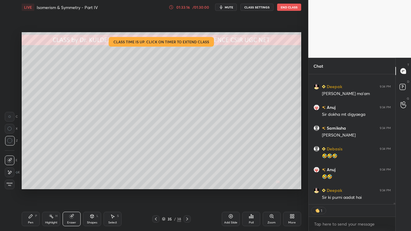
scroll to position [10968, 0]
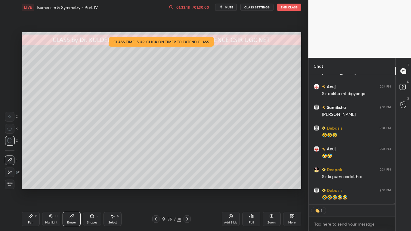
click at [28, 185] on div "Pen" at bounding box center [30, 222] width 5 height 3
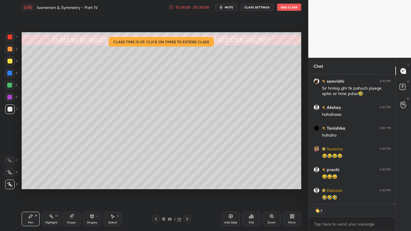
scroll to position [11166, 0]
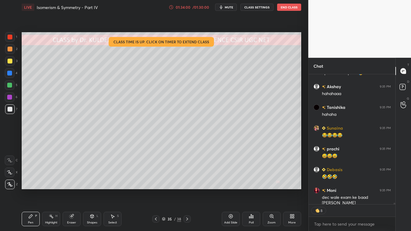
click at [72, 185] on icon at bounding box center [72, 217] width 4 height 4
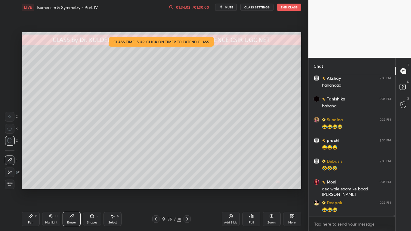
scroll to position [11195, 0]
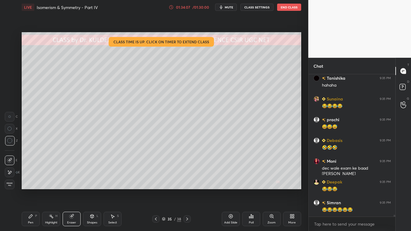
click at [34, 185] on div "Pen P" at bounding box center [31, 219] width 18 height 14
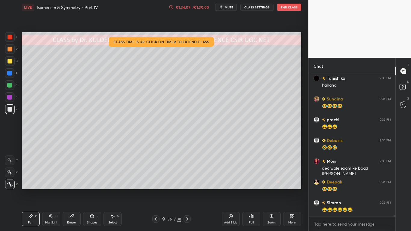
click at [9, 109] on div at bounding box center [10, 109] width 5 height 5
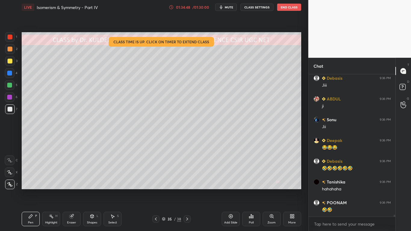
scroll to position [11423, 0]
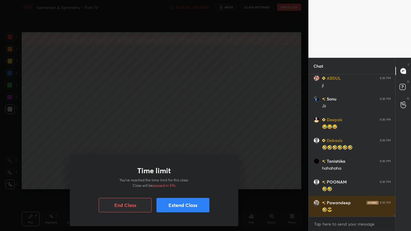
click at [187, 185] on button "Extend Class" at bounding box center [182, 205] width 53 height 14
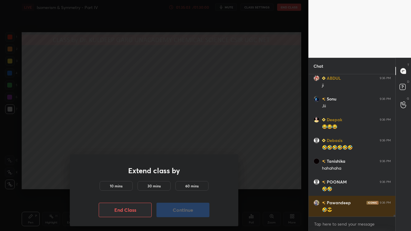
click at [119, 185] on h5 "10 mins" at bounding box center [116, 185] width 13 height 5
click at [172, 185] on button "Continue" at bounding box center [182, 210] width 53 height 14
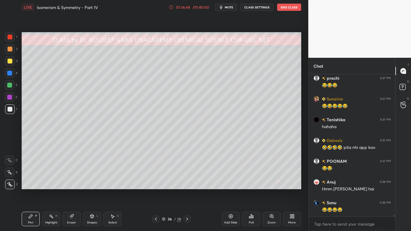
scroll to position [11095, 0]
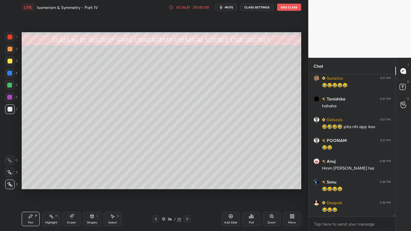
click at [11, 111] on div at bounding box center [10, 109] width 5 height 5
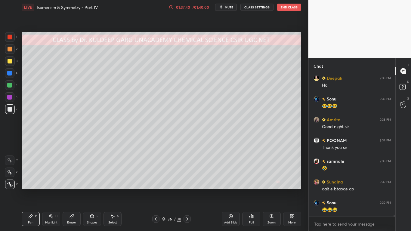
scroll to position [11515, 0]
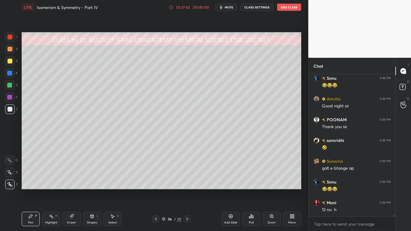
click at [288, 8] on button "End Class" at bounding box center [289, 7] width 24 height 7
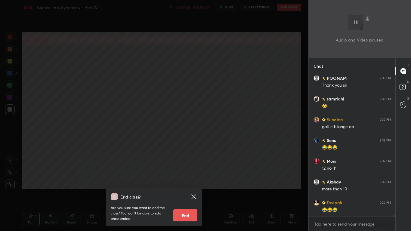
scroll to position [11577, 0]
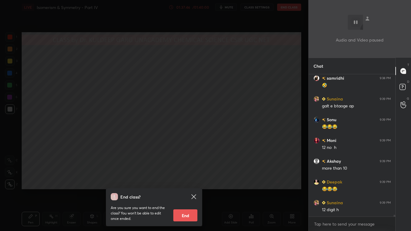
click at [187, 185] on button "End" at bounding box center [185, 215] width 24 height 12
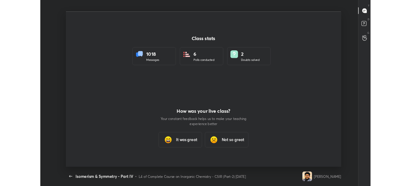
scroll to position [29895, 29681]
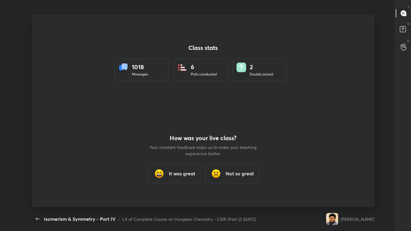
click at [200, 166] on div "It was great" at bounding box center [174, 173] width 54 height 19
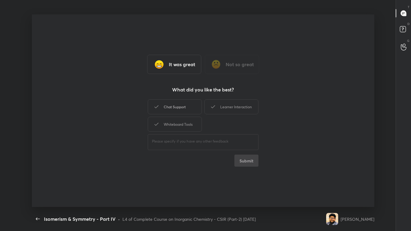
click at [178, 100] on div "Chat Support" at bounding box center [175, 106] width 54 height 15
click at [232, 109] on div "Learner Interaction" at bounding box center [231, 106] width 54 height 15
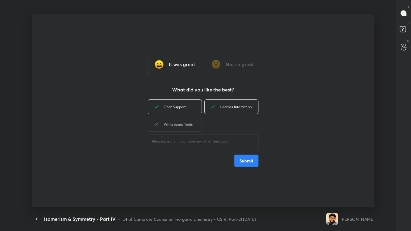
click at [183, 123] on div "Whiteboard Tools" at bounding box center [175, 124] width 54 height 15
click at [246, 162] on button "Submit" at bounding box center [246, 161] width 24 height 12
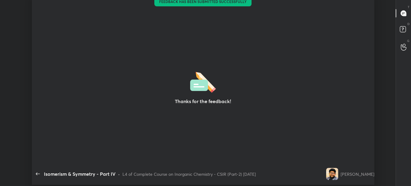
scroll to position [29941, 29681]
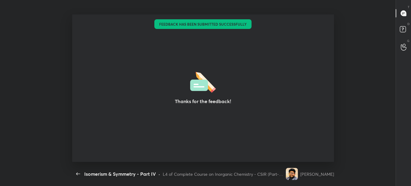
type textarea "x"
